Goal: Information Seeking & Learning: Learn about a topic

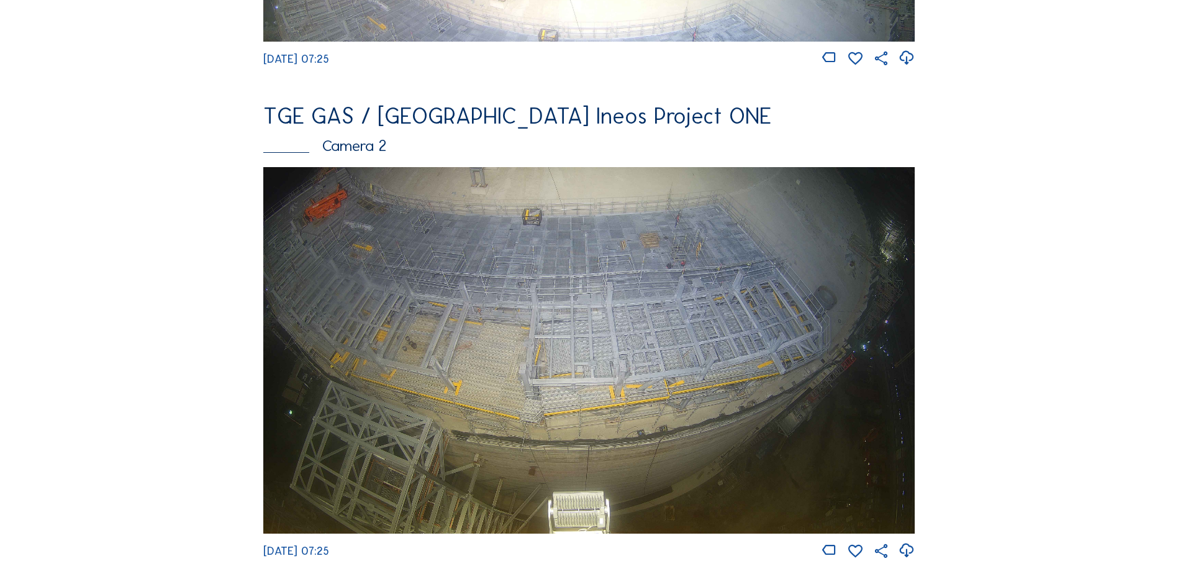
scroll to position [559, 0]
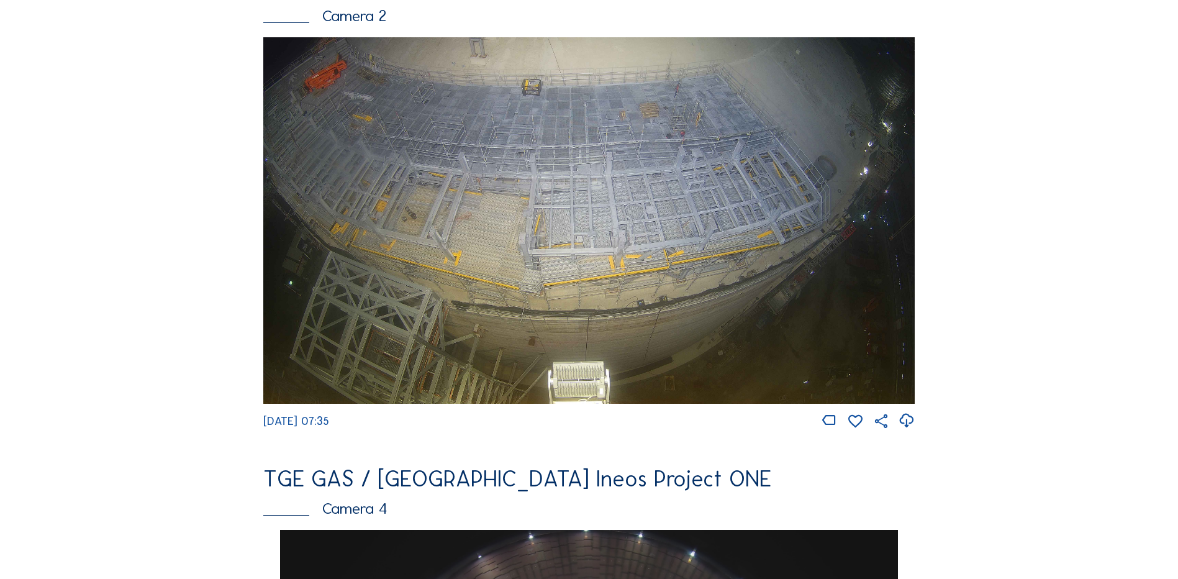
scroll to position [621, 0]
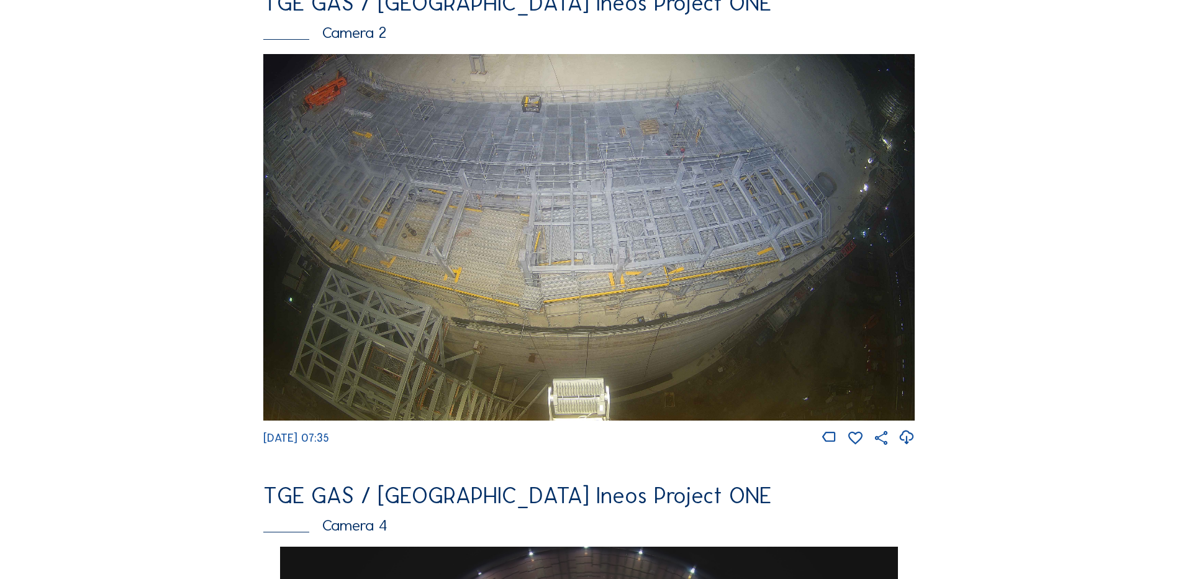
click at [524, 199] on img at bounding box center [589, 237] width 652 height 367
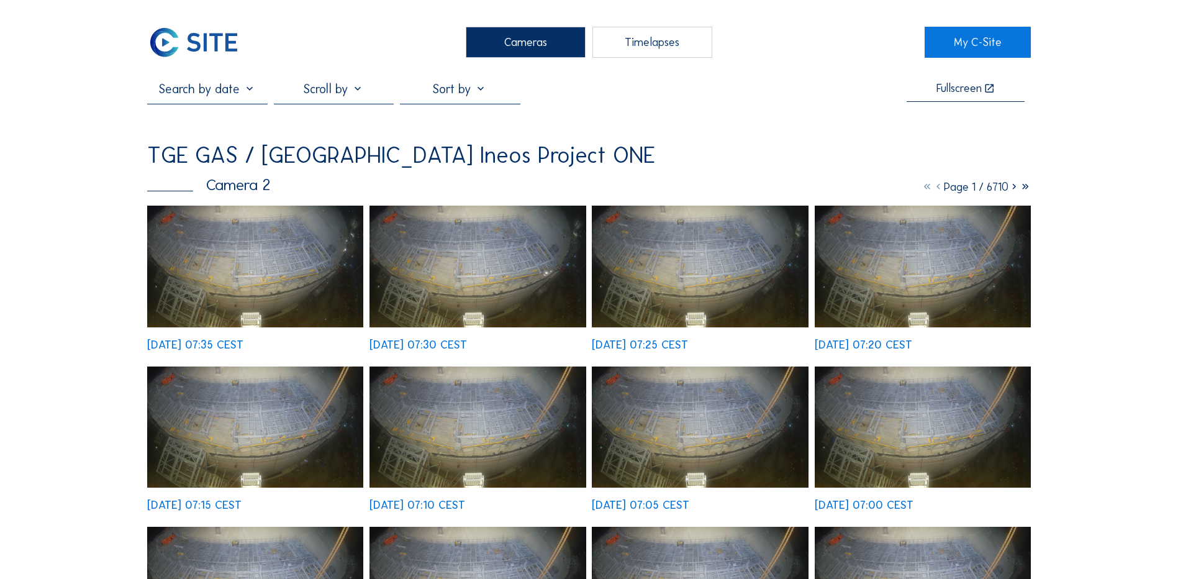
click at [242, 261] on img at bounding box center [255, 267] width 216 height 122
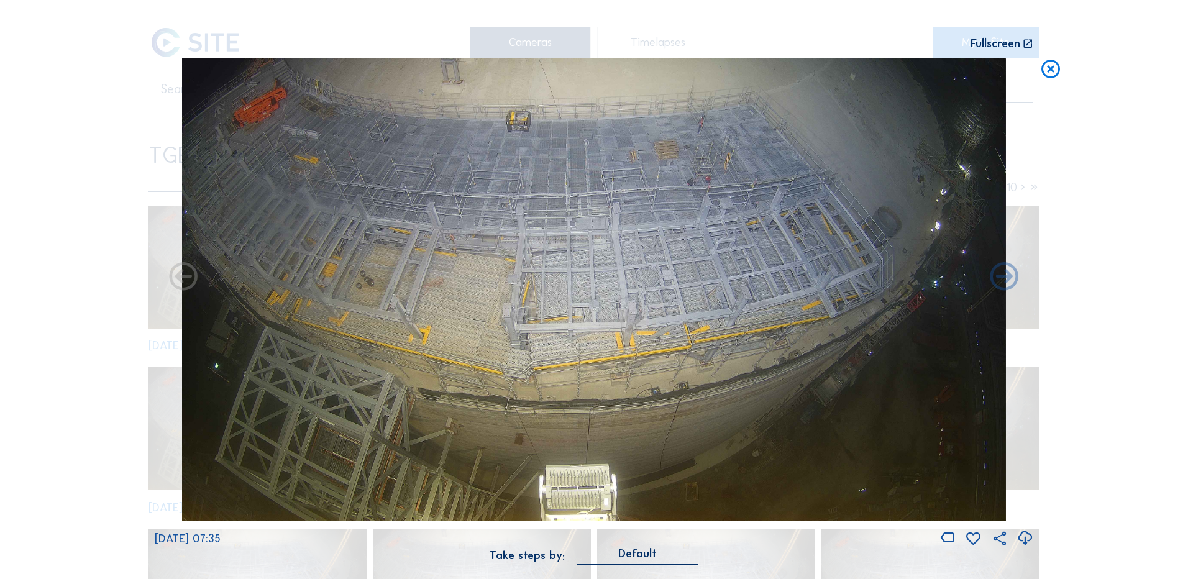
click at [1027, 535] on icon at bounding box center [1024, 538] width 17 height 20
click at [75, 203] on div "Scroll to travel through time | Press 'Alt' Button + Scroll to Zoom | Click and…" at bounding box center [594, 289] width 1188 height 579
click at [1046, 72] on icon at bounding box center [1050, 69] width 22 height 23
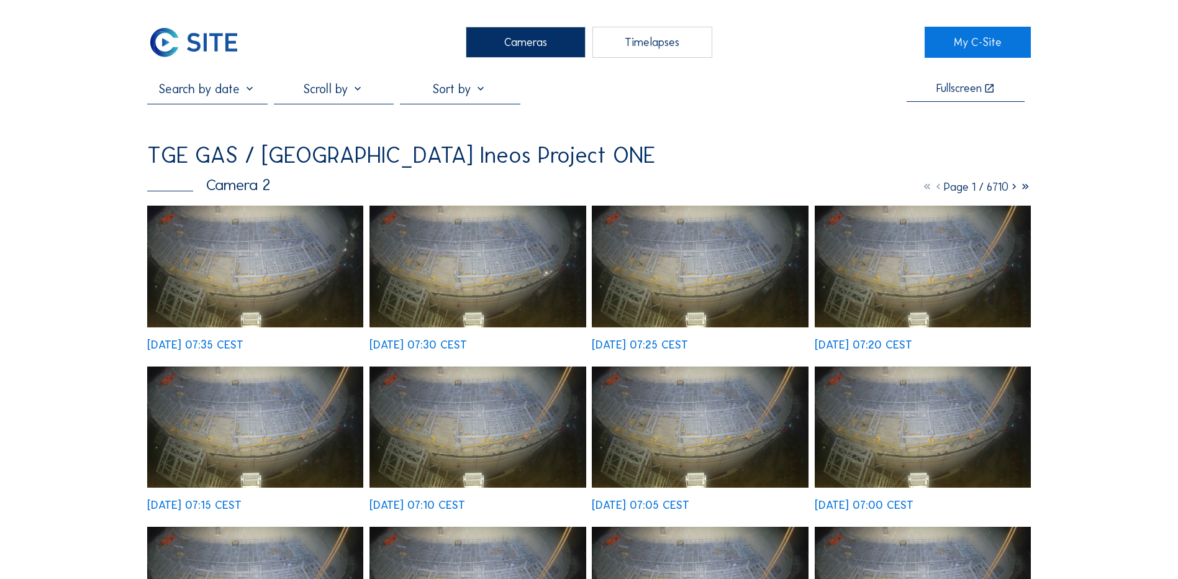
click at [508, 43] on div "Cameras" at bounding box center [526, 42] width 120 height 31
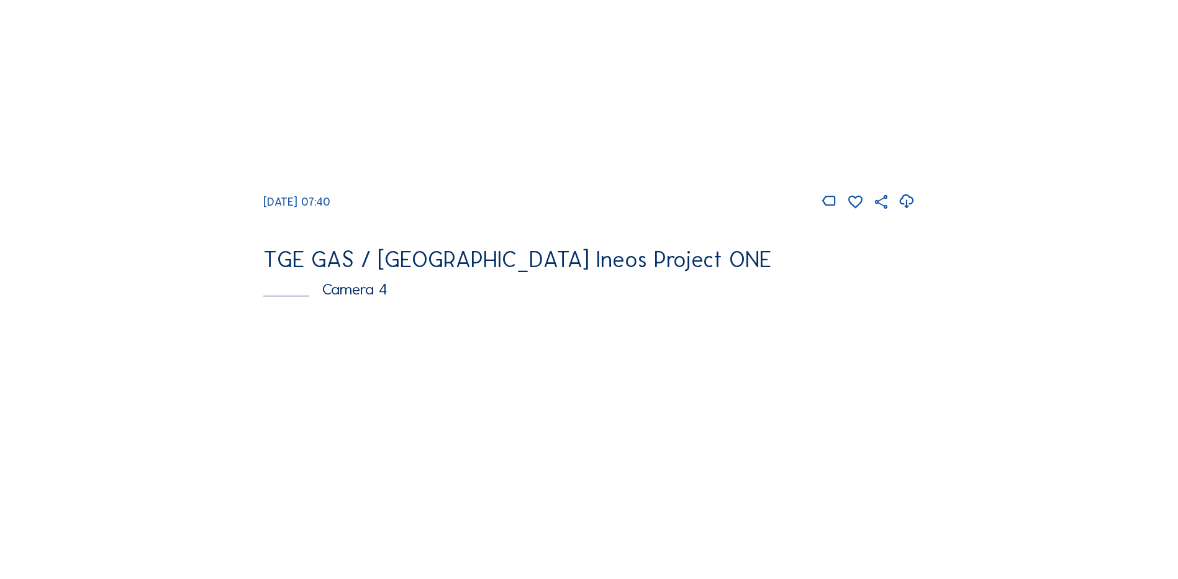
scroll to position [1056, 0]
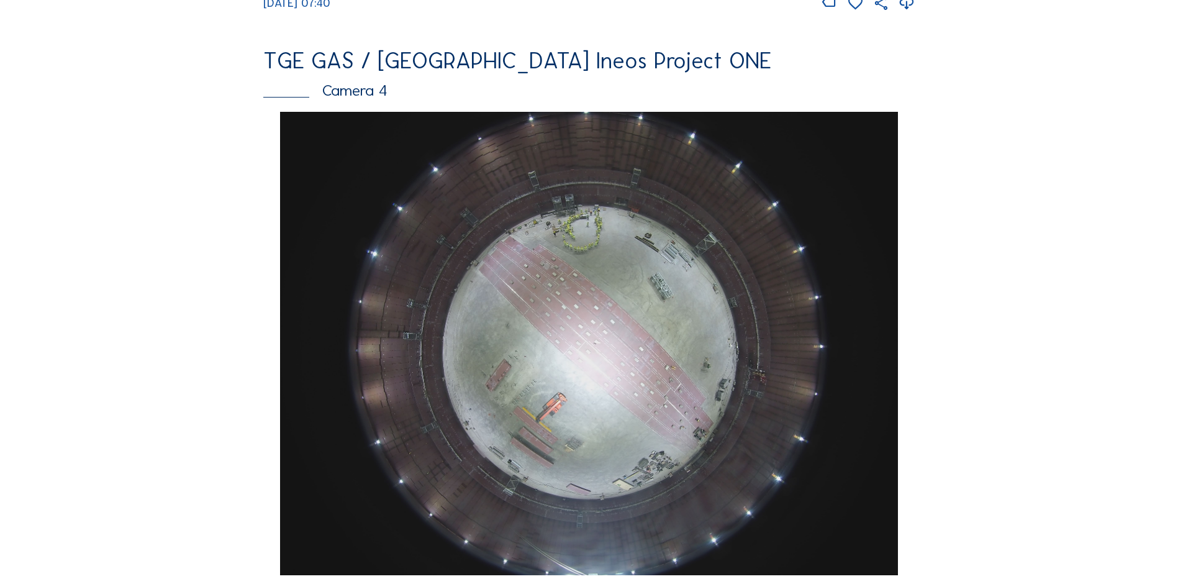
click at [502, 281] on img at bounding box center [588, 343] width 617 height 463
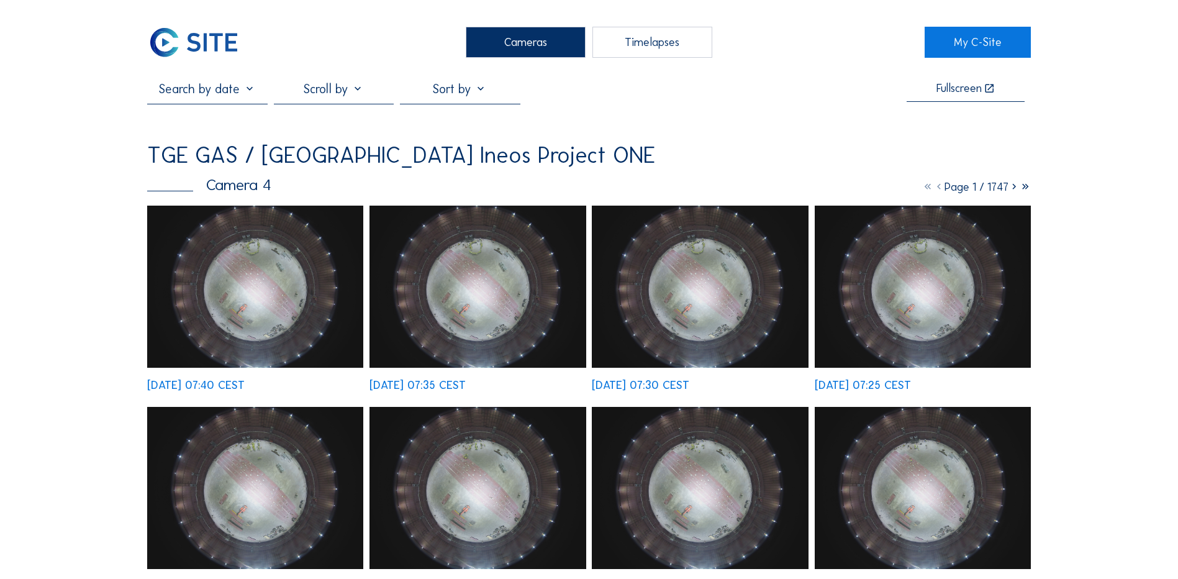
click at [258, 288] on img at bounding box center [255, 287] width 216 height 162
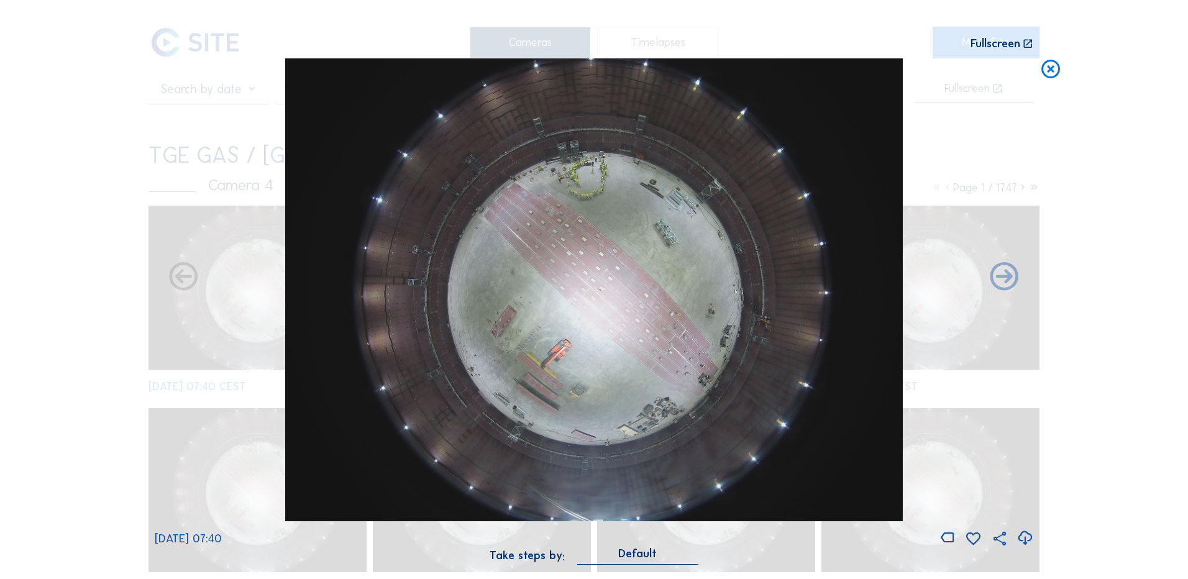
click at [1026, 539] on icon at bounding box center [1024, 538] width 17 height 20
drag, startPoint x: 102, startPoint y: 216, endPoint x: 310, endPoint y: 185, distance: 210.3
click at [102, 216] on div "Scroll to travel through time | Press 'Alt' Button + Scroll to Zoom | Click and…" at bounding box center [594, 289] width 1188 height 579
click at [1048, 71] on icon at bounding box center [1050, 69] width 22 height 23
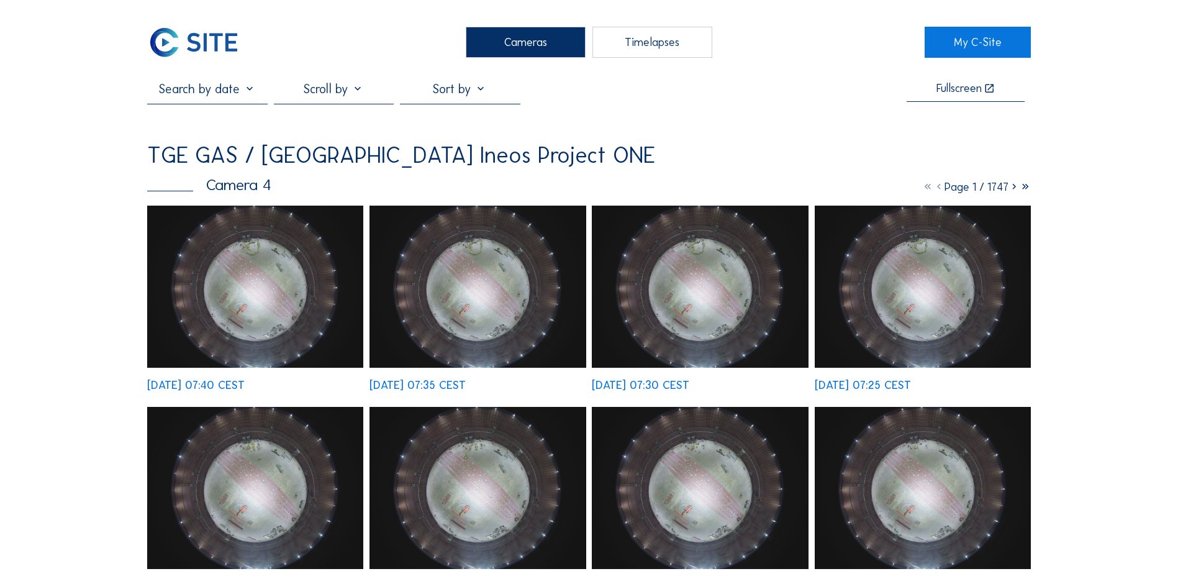
click at [534, 44] on div "Cameras" at bounding box center [526, 42] width 120 height 31
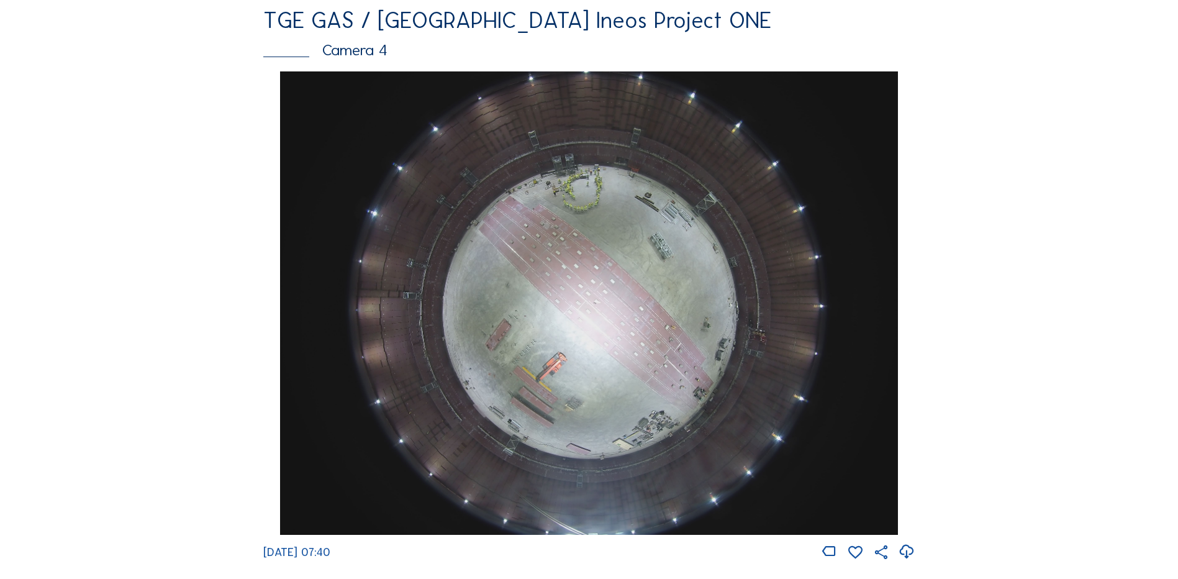
scroll to position [1118, 0]
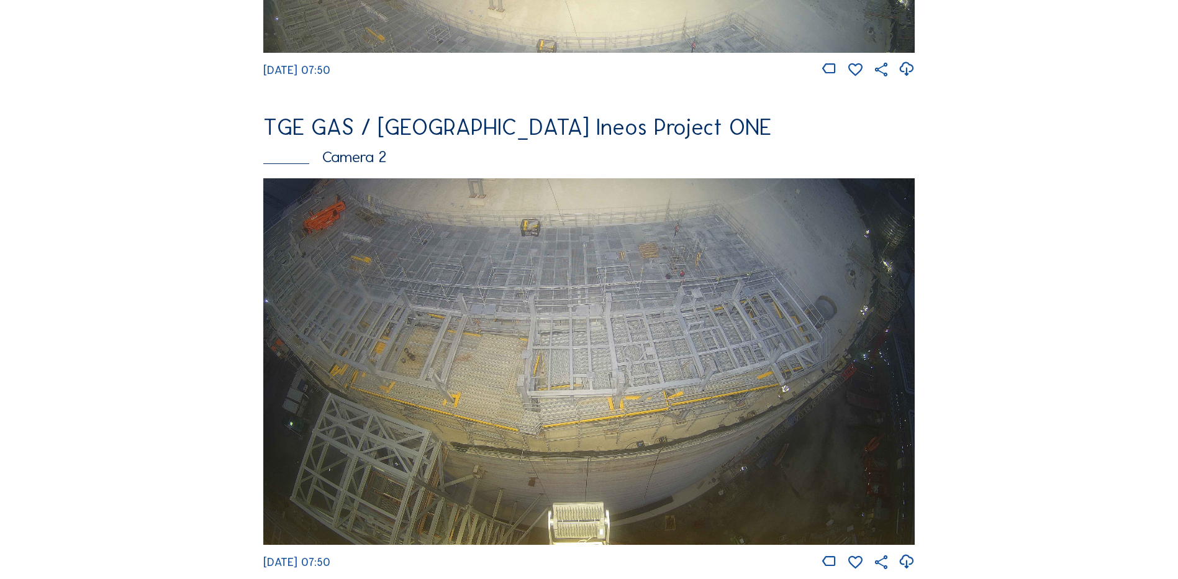
scroll to position [559, 0]
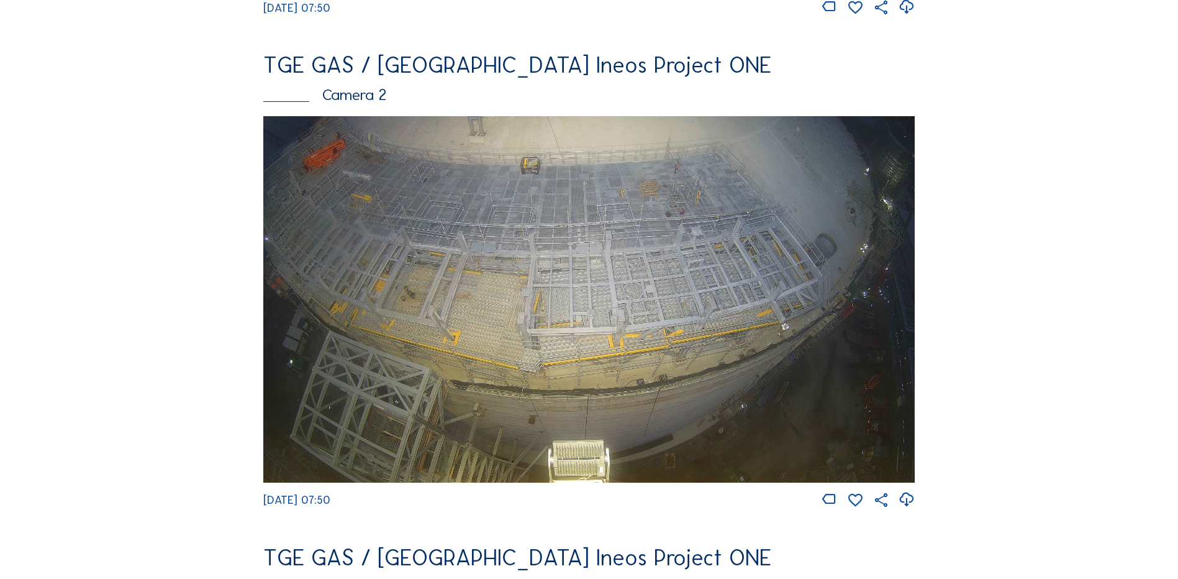
click at [523, 264] on img at bounding box center [589, 299] width 652 height 367
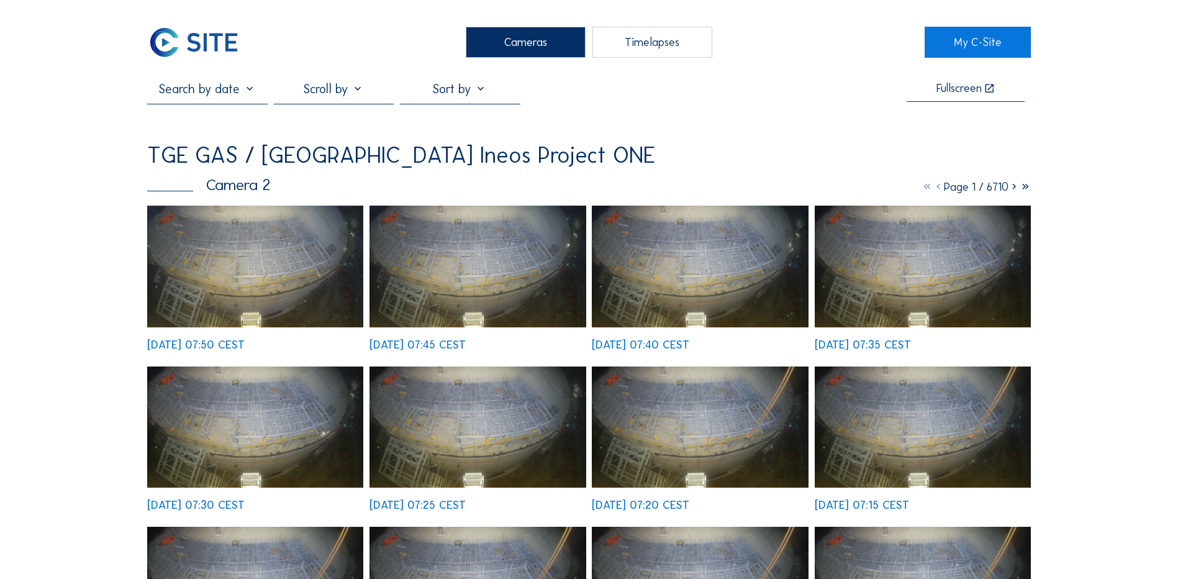
click at [280, 245] on img at bounding box center [255, 267] width 216 height 122
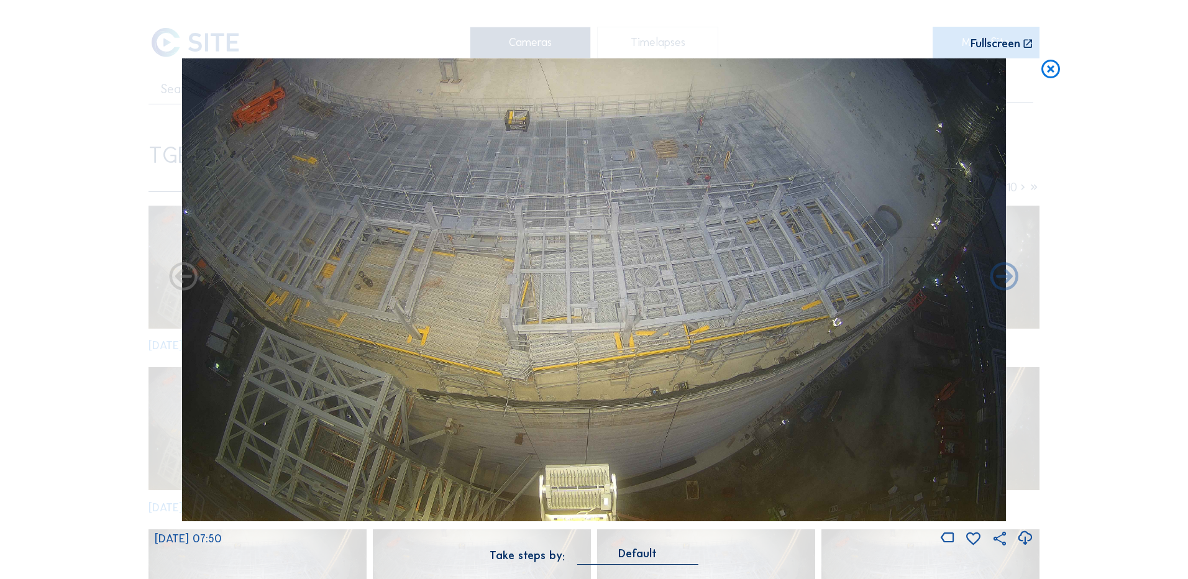
click at [1024, 537] on icon at bounding box center [1024, 538] width 17 height 20
click at [68, 278] on div "Scroll to travel through time | Press 'Alt' Button + Scroll to Zoom | Click and…" at bounding box center [594, 289] width 1188 height 579
click at [1049, 66] on icon at bounding box center [1050, 69] width 22 height 23
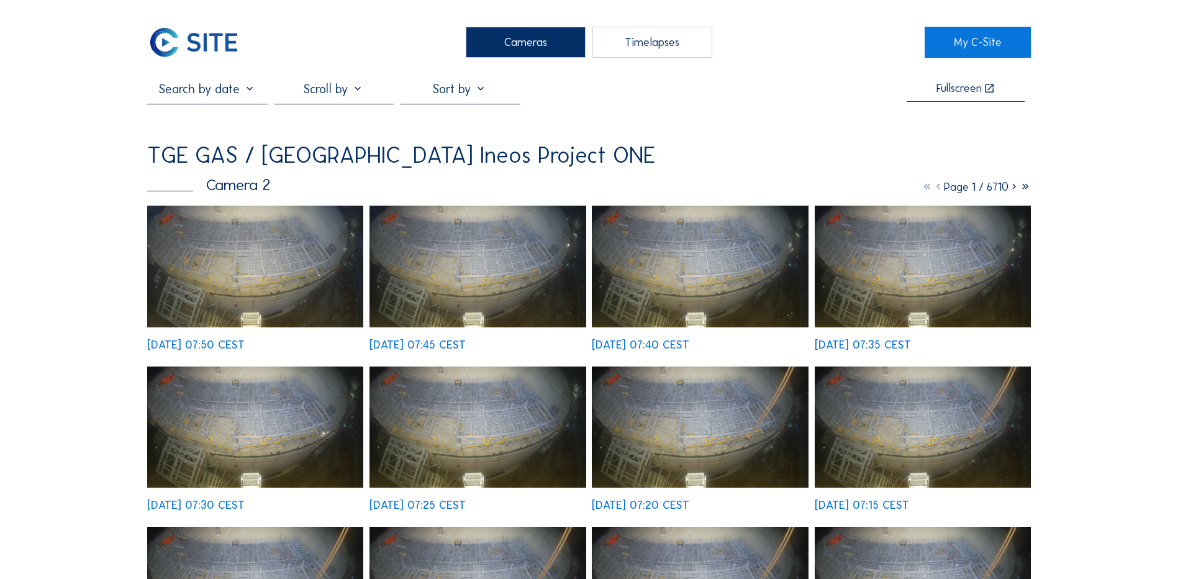
click at [551, 37] on div "Cameras" at bounding box center [526, 42] width 120 height 31
